Goal: Transaction & Acquisition: Obtain resource

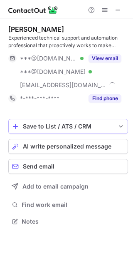
scroll to position [215, 133]
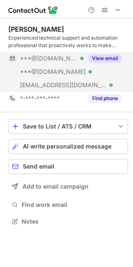
click at [106, 60] on button "View email" at bounding box center [105, 58] width 33 height 8
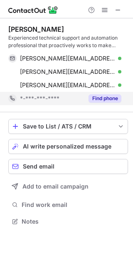
click at [107, 103] on div "Find phone" at bounding box center [103, 98] width 38 height 13
